Goal: Information Seeking & Learning: Learn about a topic

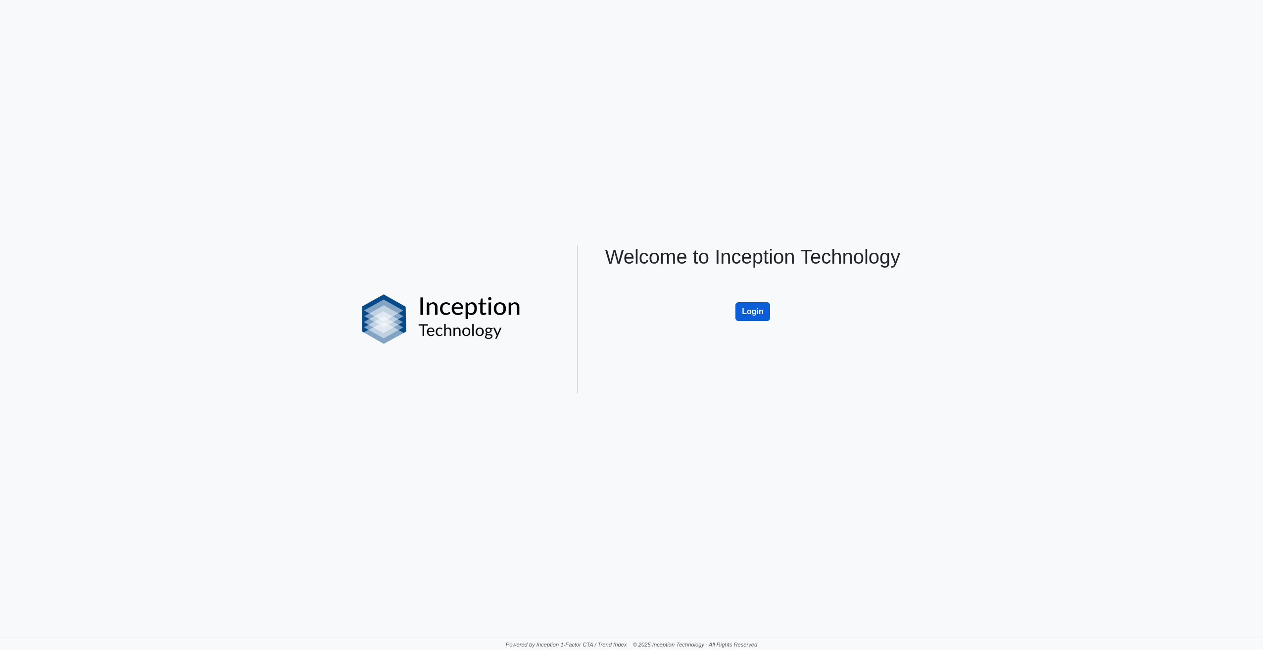
click at [754, 311] on button "Login" at bounding box center [752, 311] width 35 height 19
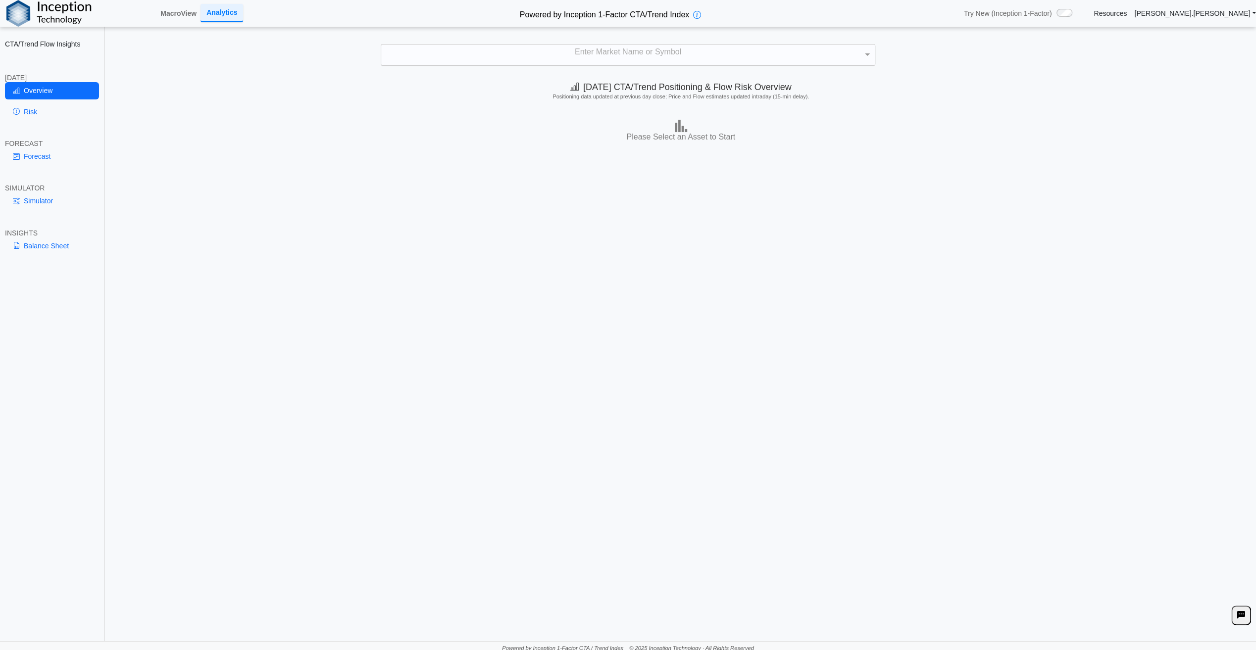
click at [573, 56] on div "Enter Market Name or Symbol" at bounding box center [627, 55] width 493 height 21
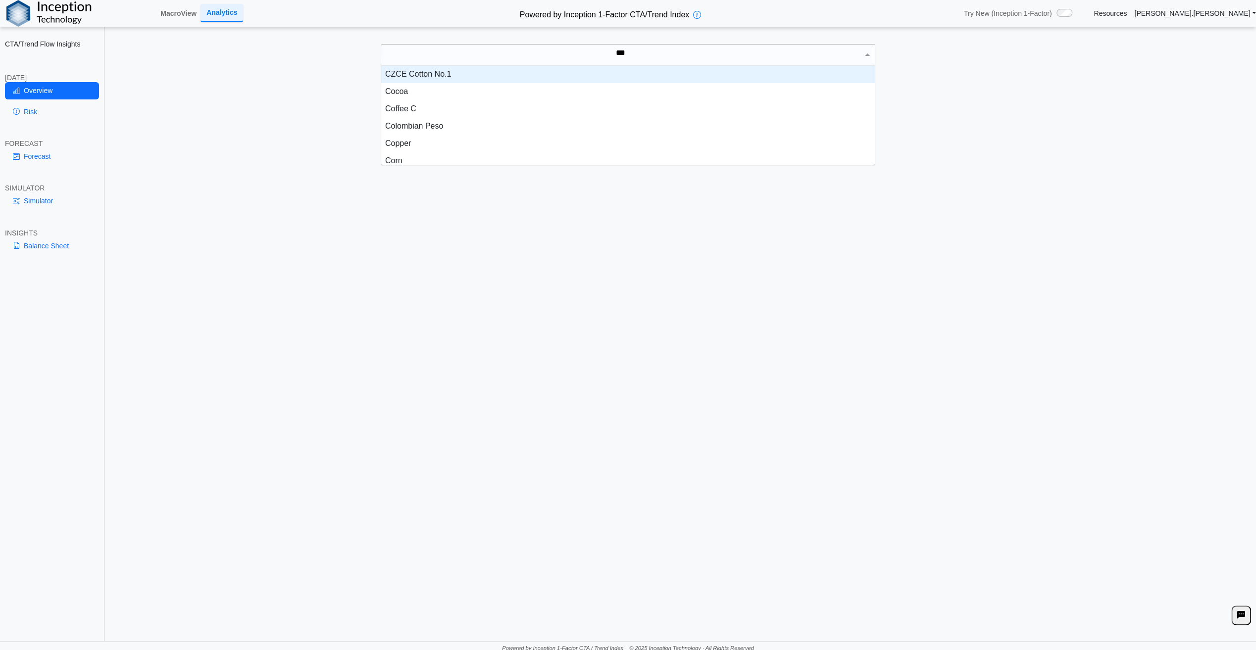
scroll to position [27, 486]
type input "****"
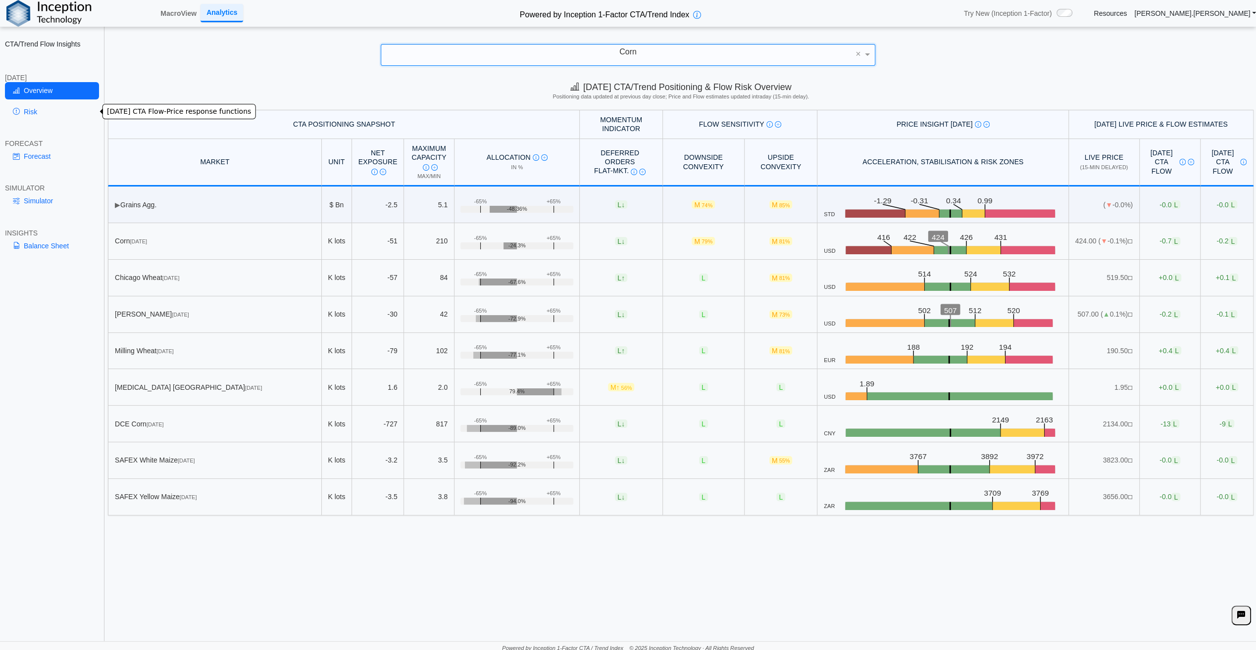
click at [33, 108] on link "Risk" at bounding box center [52, 111] width 94 height 17
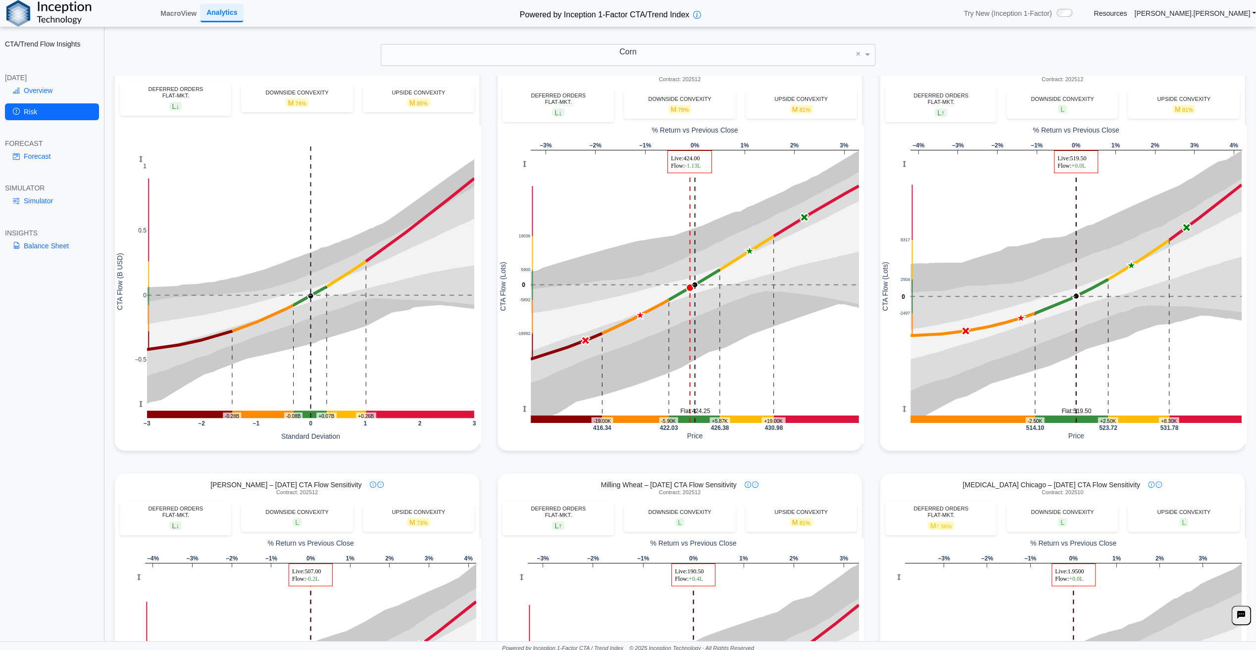
scroll to position [0, 0]
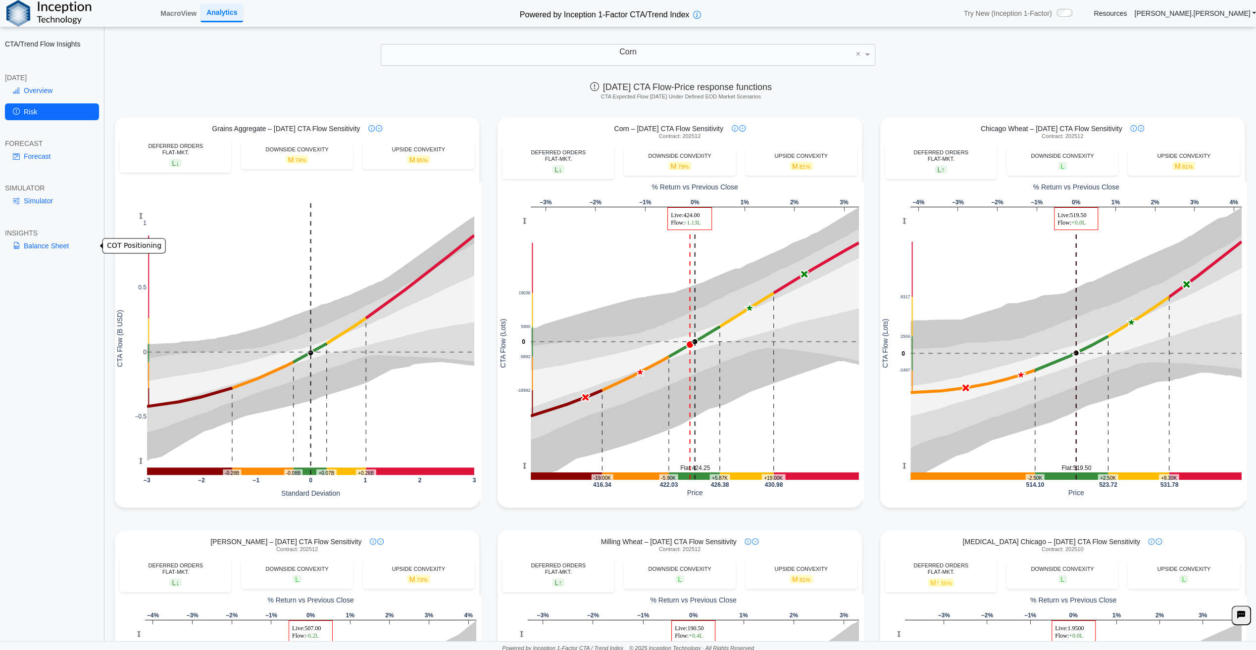
click at [64, 242] on link "Balance Sheet" at bounding box center [52, 246] width 94 height 17
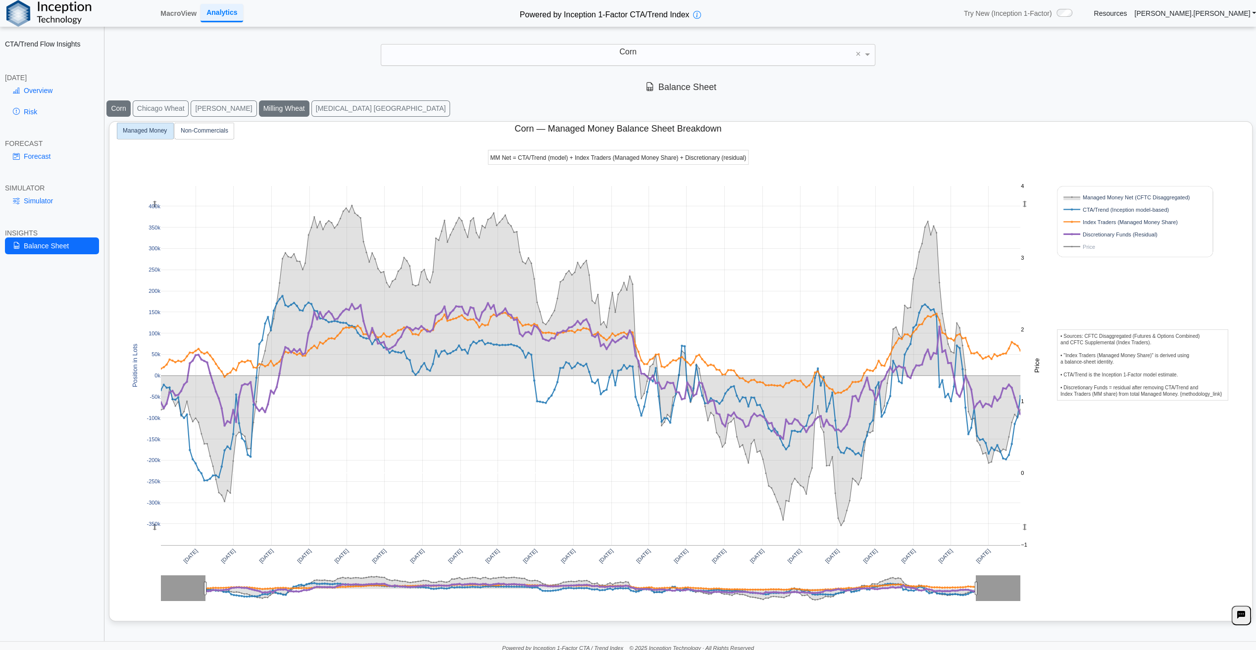
click at [259, 106] on button "Milling Wheat" at bounding box center [284, 108] width 50 height 16
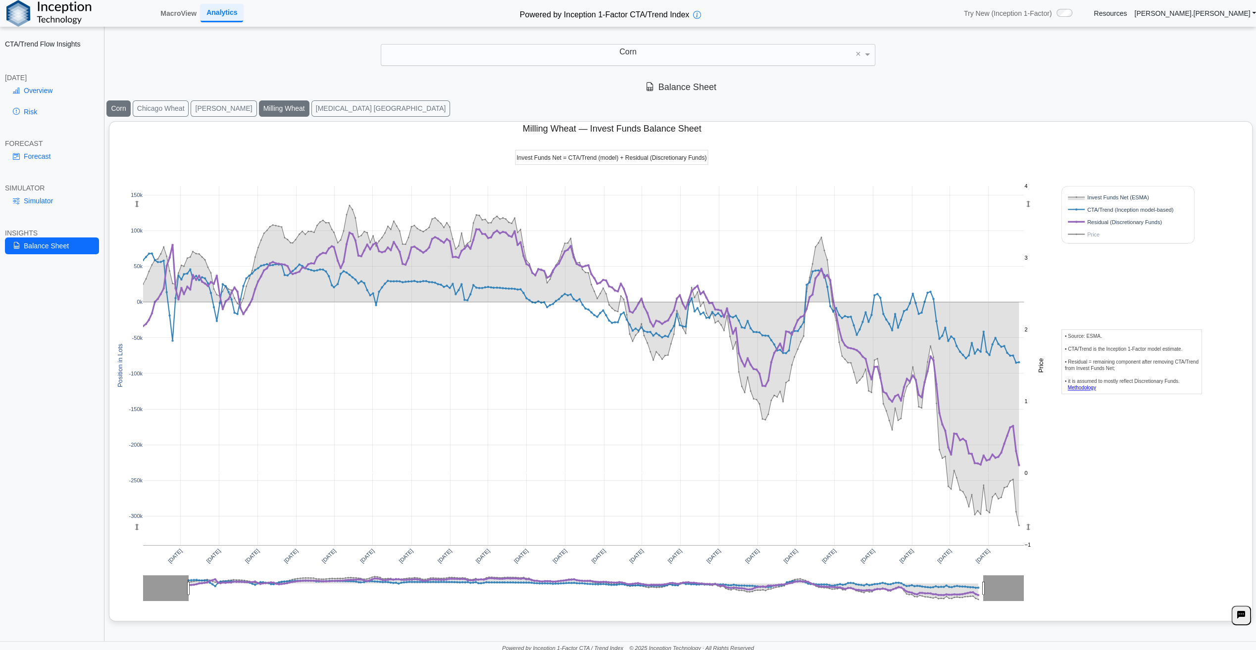
click at [120, 107] on button "Corn" at bounding box center [118, 108] width 24 height 16
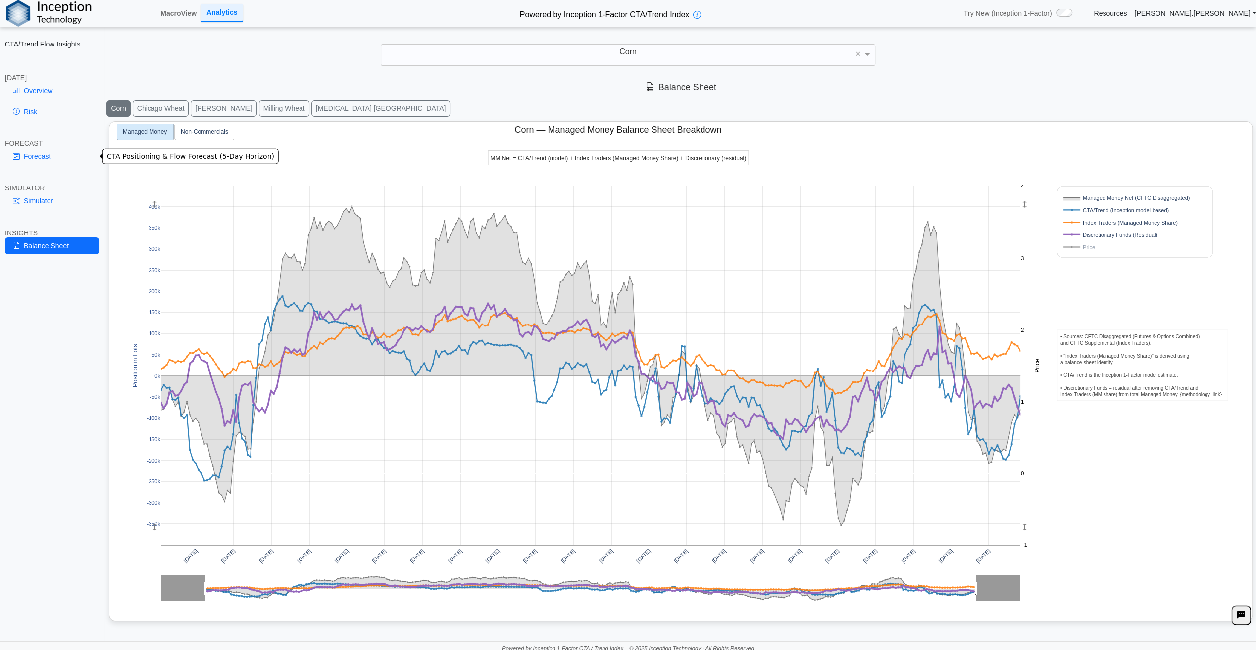
click at [50, 154] on link "Forecast" at bounding box center [52, 156] width 94 height 17
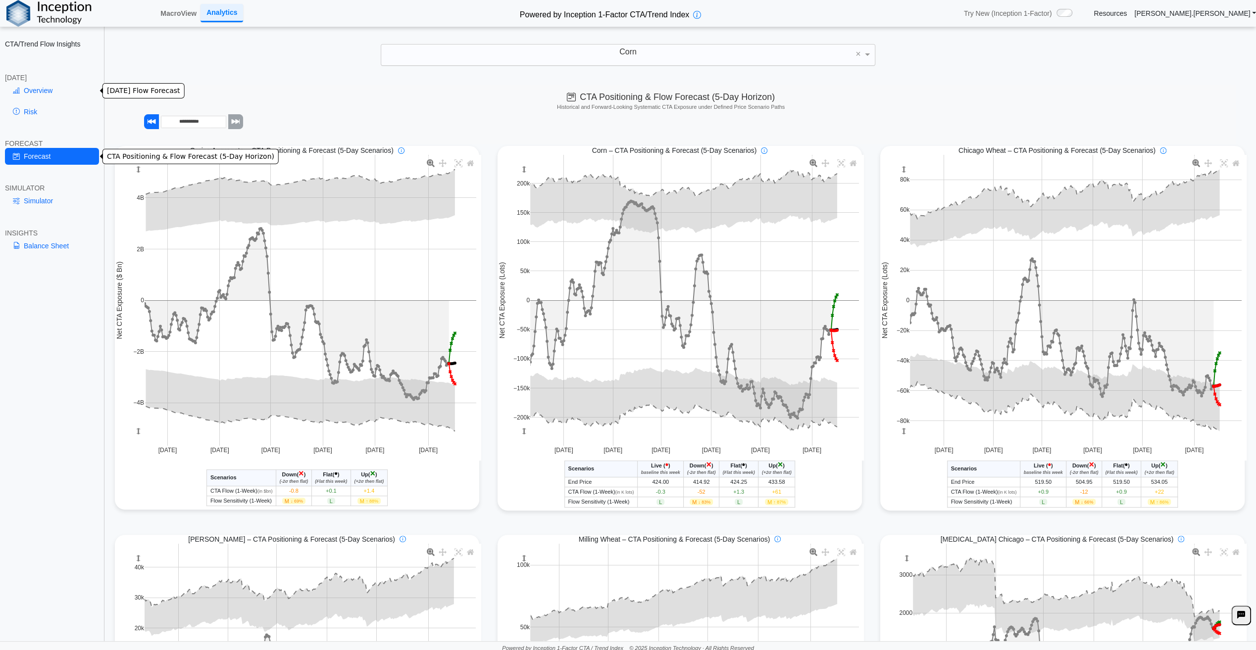
click at [41, 89] on link "Overview" at bounding box center [52, 90] width 94 height 17
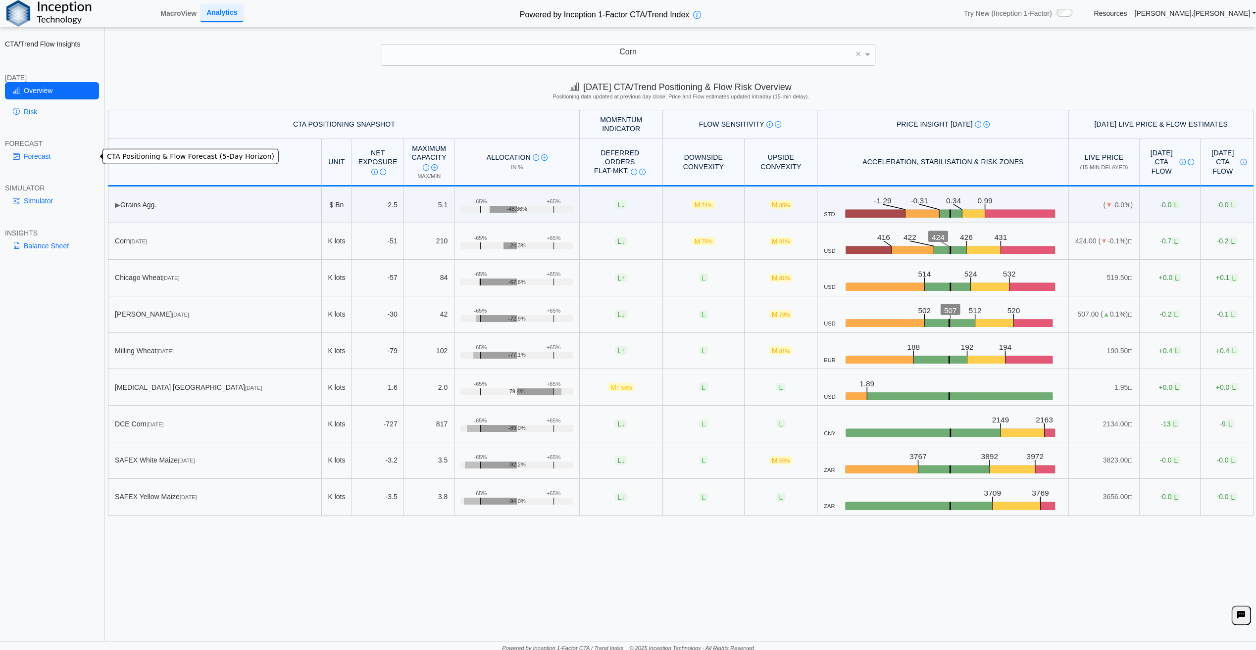
click at [655, 53] on div "Corn" at bounding box center [627, 55] width 493 height 21
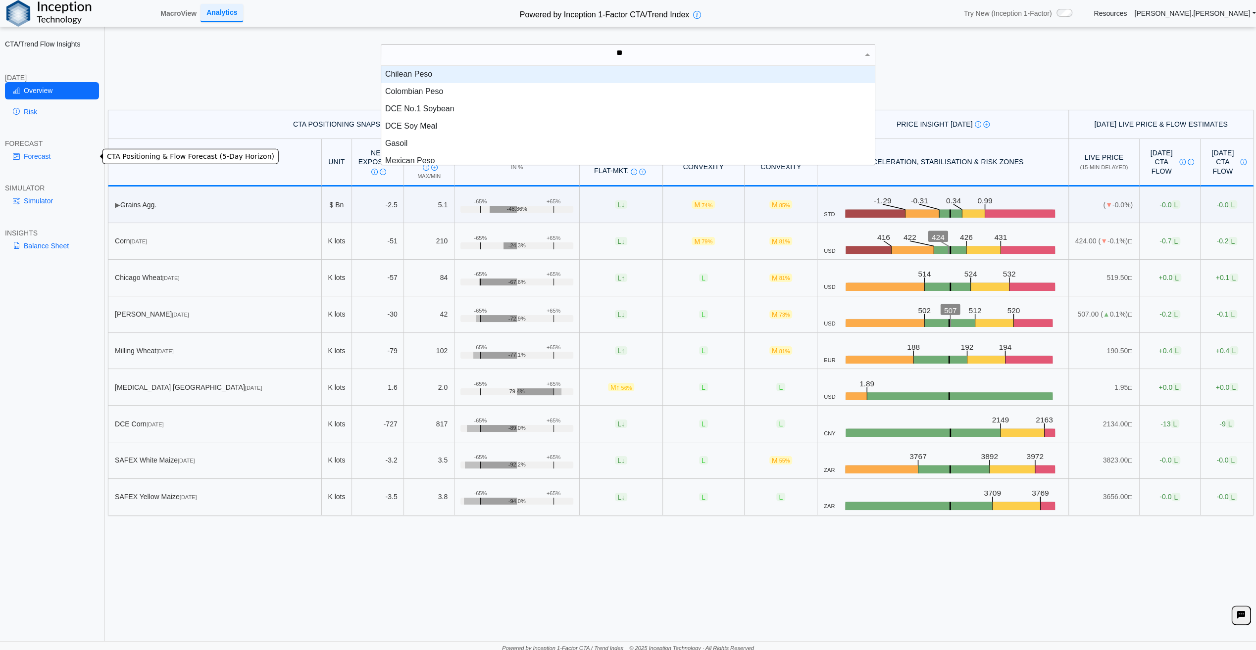
type input "***"
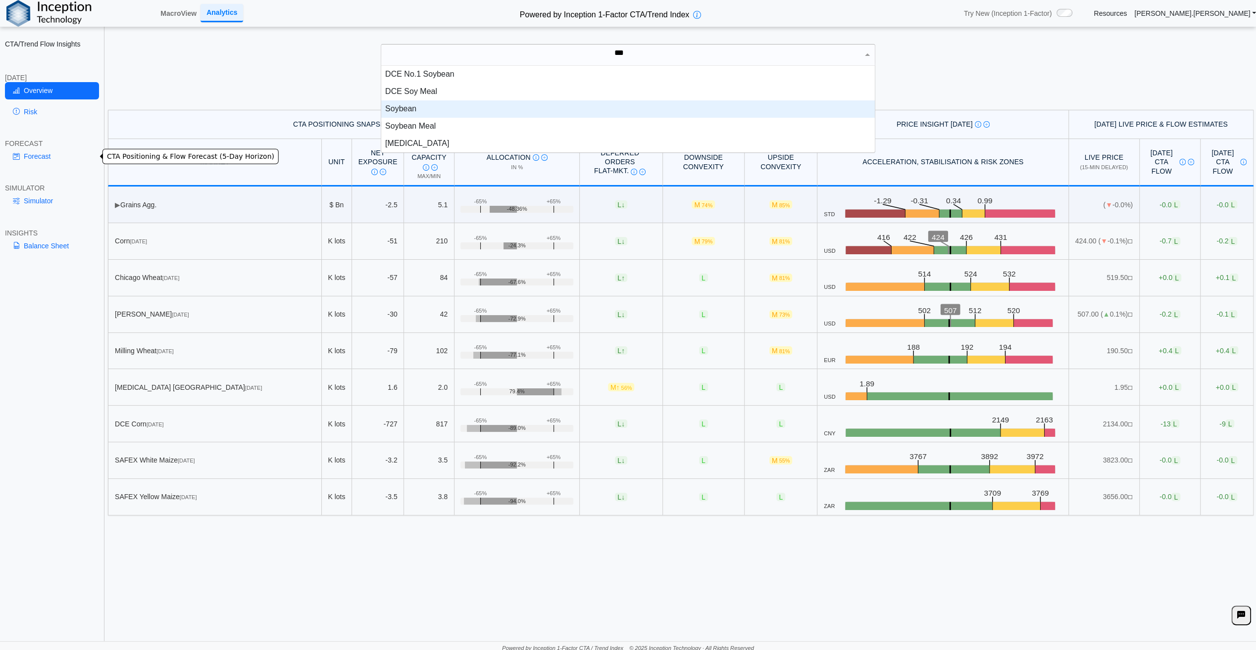
click at [458, 109] on div "Soybean" at bounding box center [627, 108] width 493 height 17
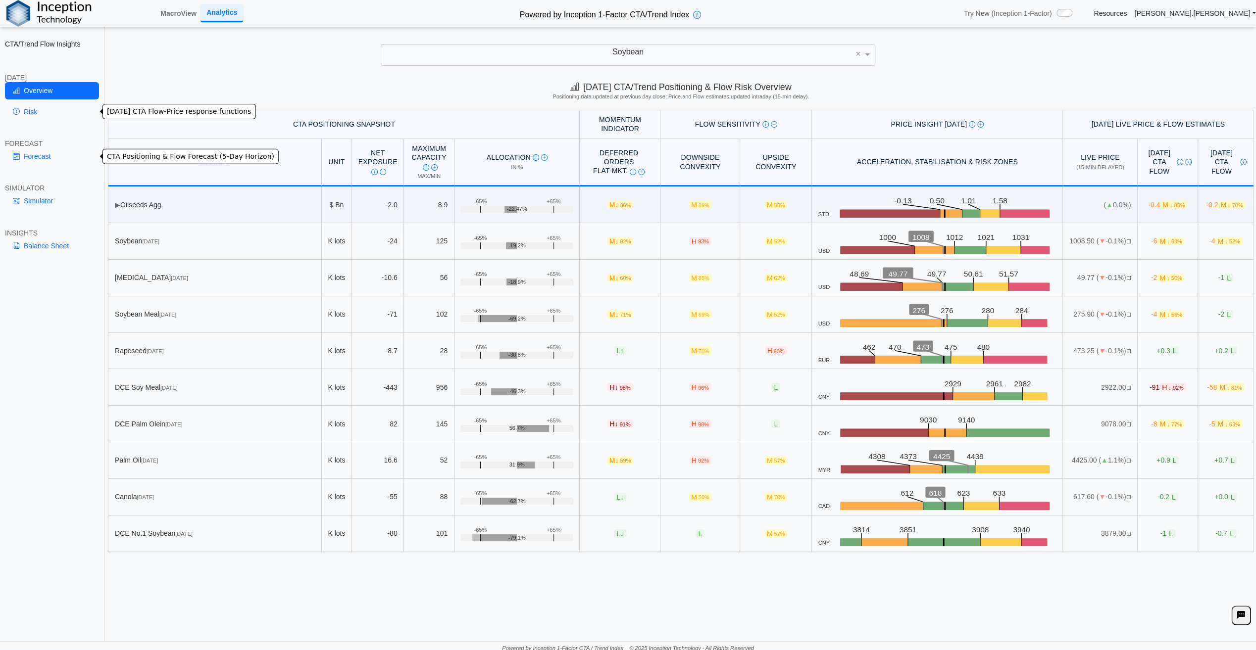
click at [29, 110] on link "Risk" at bounding box center [52, 111] width 94 height 17
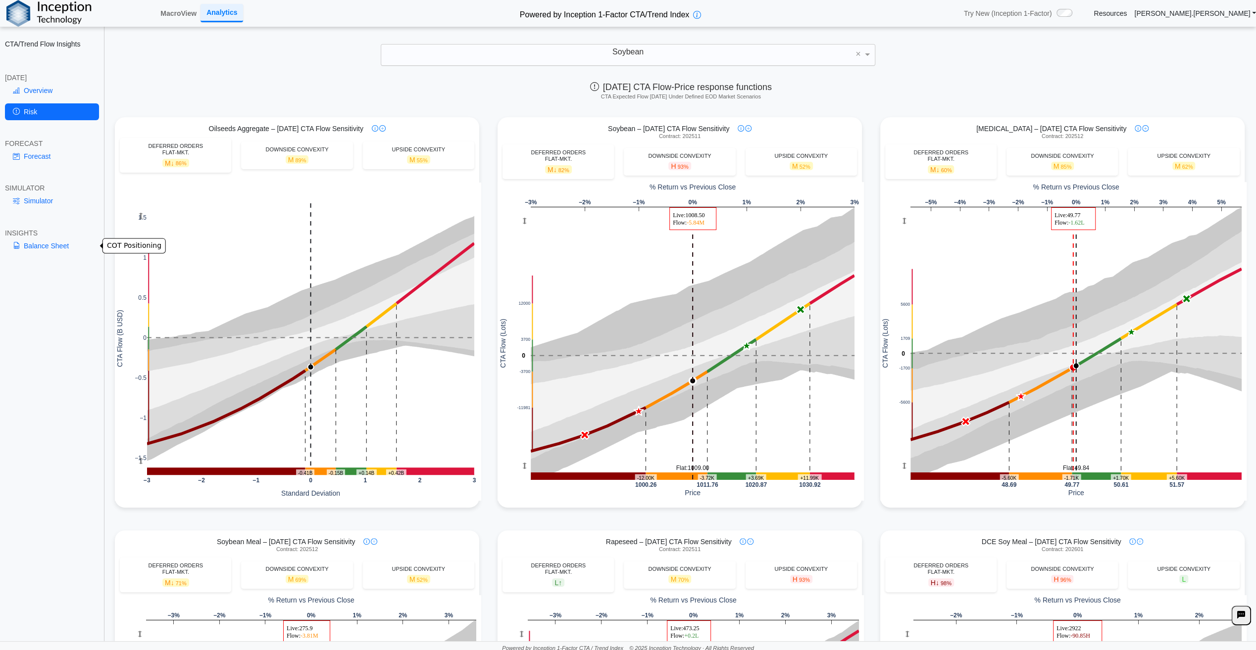
click at [48, 244] on link "Balance Sheet" at bounding box center [52, 246] width 94 height 17
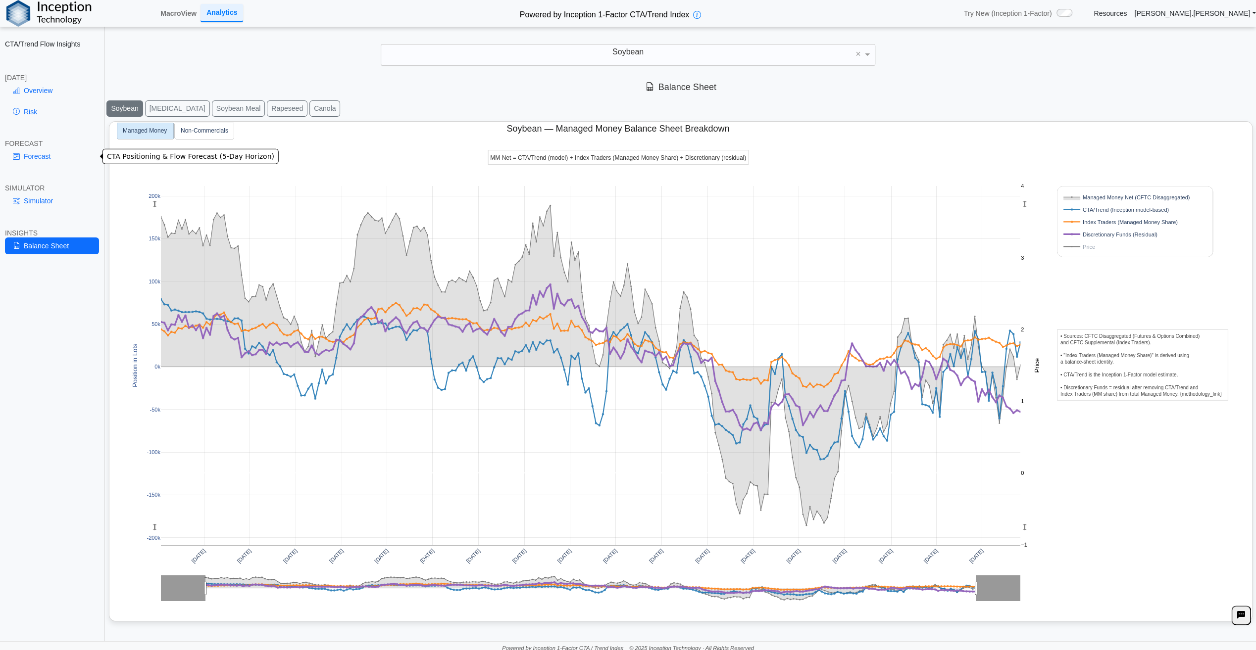
click at [40, 153] on link "Forecast" at bounding box center [52, 156] width 94 height 17
